Goal: Task Accomplishment & Management: Use online tool/utility

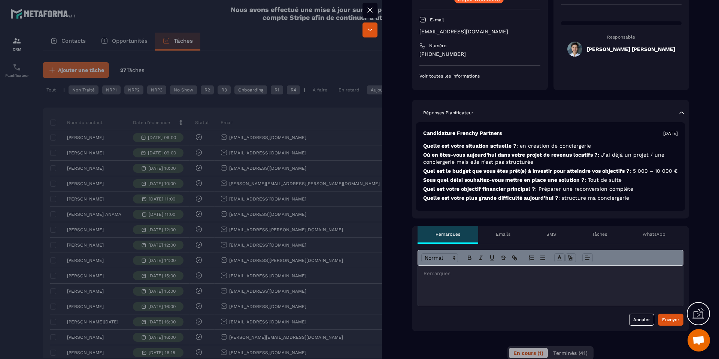
scroll to position [100, 0]
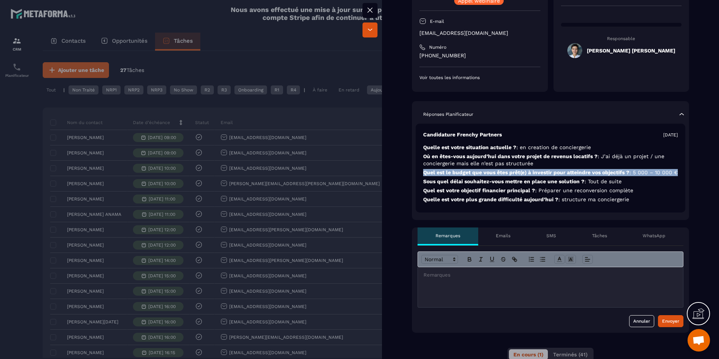
drag, startPoint x: 423, startPoint y: 170, endPoint x: 478, endPoint y: 183, distance: 56.4
click at [478, 183] on div "Candidature Frenchy Partners [DATE] Quelle est votre situation actuelle ? : en …" at bounding box center [551, 168] width 270 height 89
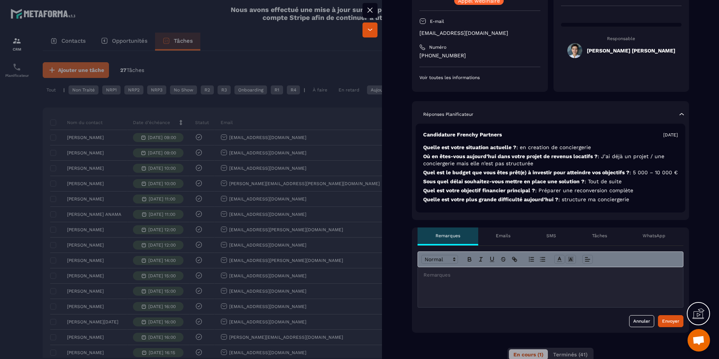
drag, startPoint x: 562, startPoint y: 200, endPoint x: 609, endPoint y: 200, distance: 47.2
click at [564, 194] on p "Quel est votre objectif financier principal ? : Préparer une reconversion compl…" at bounding box center [550, 190] width 255 height 7
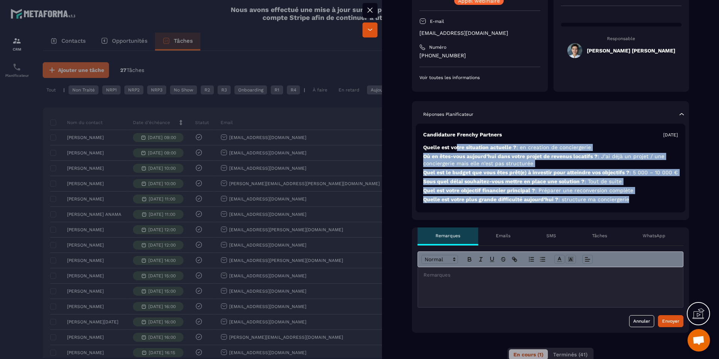
drag, startPoint x: 637, startPoint y: 206, endPoint x: 453, endPoint y: 142, distance: 194.6
click at [454, 142] on div "Candidature Frenchy Partners [DATE] Quelle est votre situation actuelle ? : en …" at bounding box center [551, 168] width 270 height 89
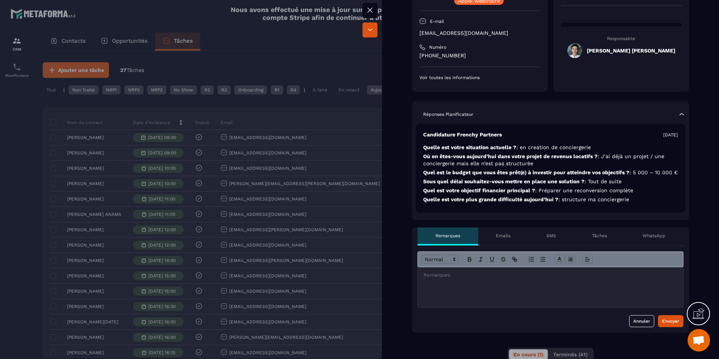
click at [485, 291] on div at bounding box center [550, 287] width 265 height 40
click at [178, 234] on div at bounding box center [359, 179] width 719 height 359
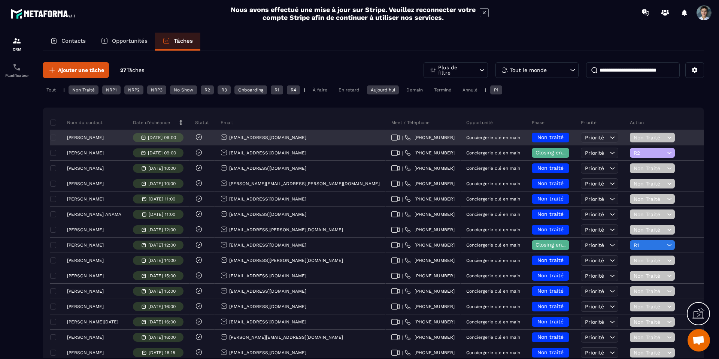
click at [163, 135] on p "[DATE] 09:00" at bounding box center [162, 137] width 28 height 5
